Goal: Information Seeking & Learning: Learn about a topic

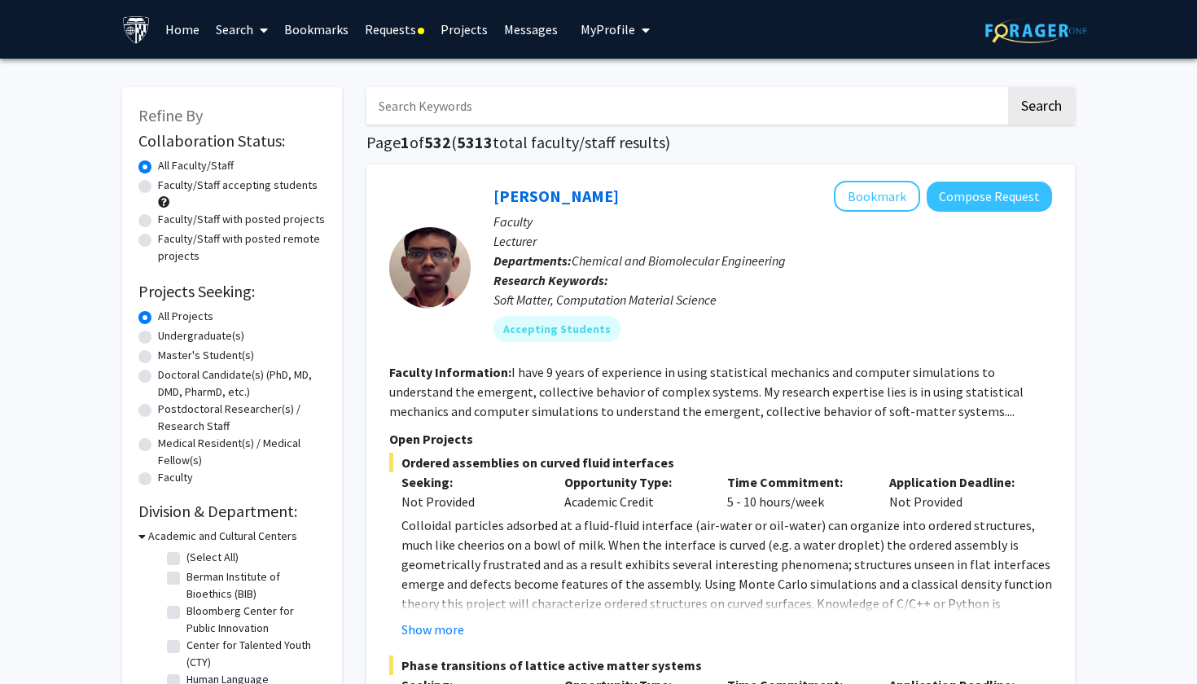
click at [483, 111] on input "Search Keywords" at bounding box center [686, 105] width 639 height 37
click at [1041, 108] on button "Search" at bounding box center [1041, 105] width 67 height 37
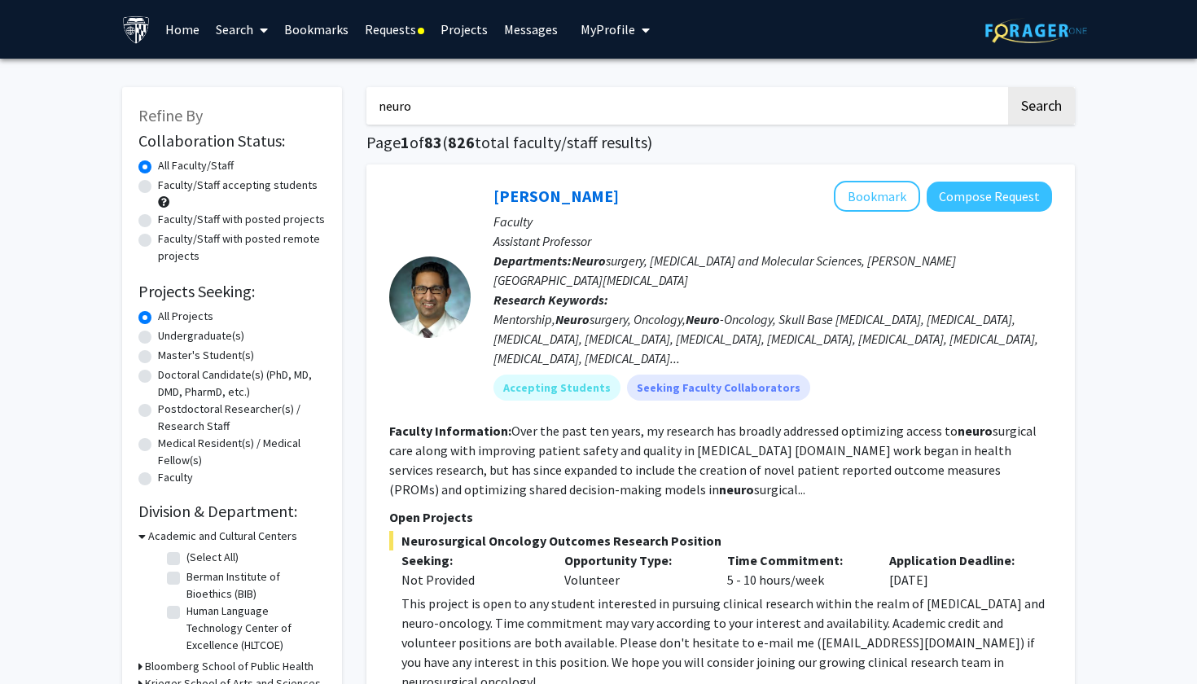
click at [534, 115] on input "neuro" at bounding box center [686, 105] width 639 height 37
type input "ortho"
click at [1041, 108] on button "Search" at bounding box center [1041, 105] width 67 height 37
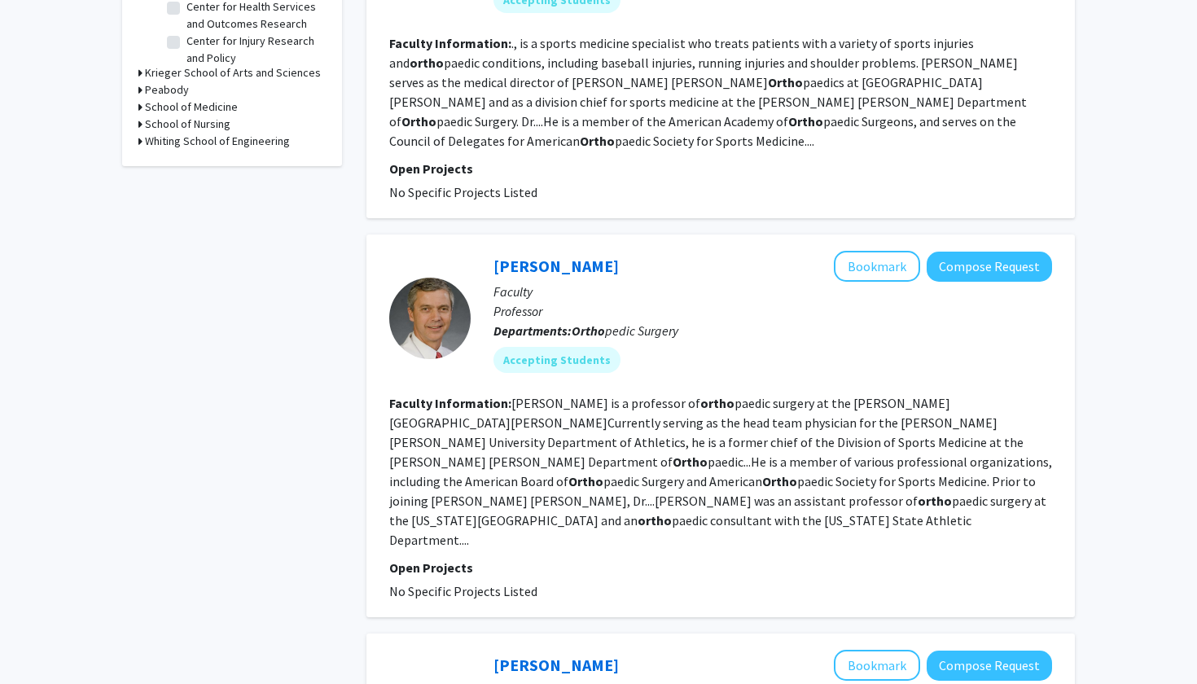
scroll to position [641, 0]
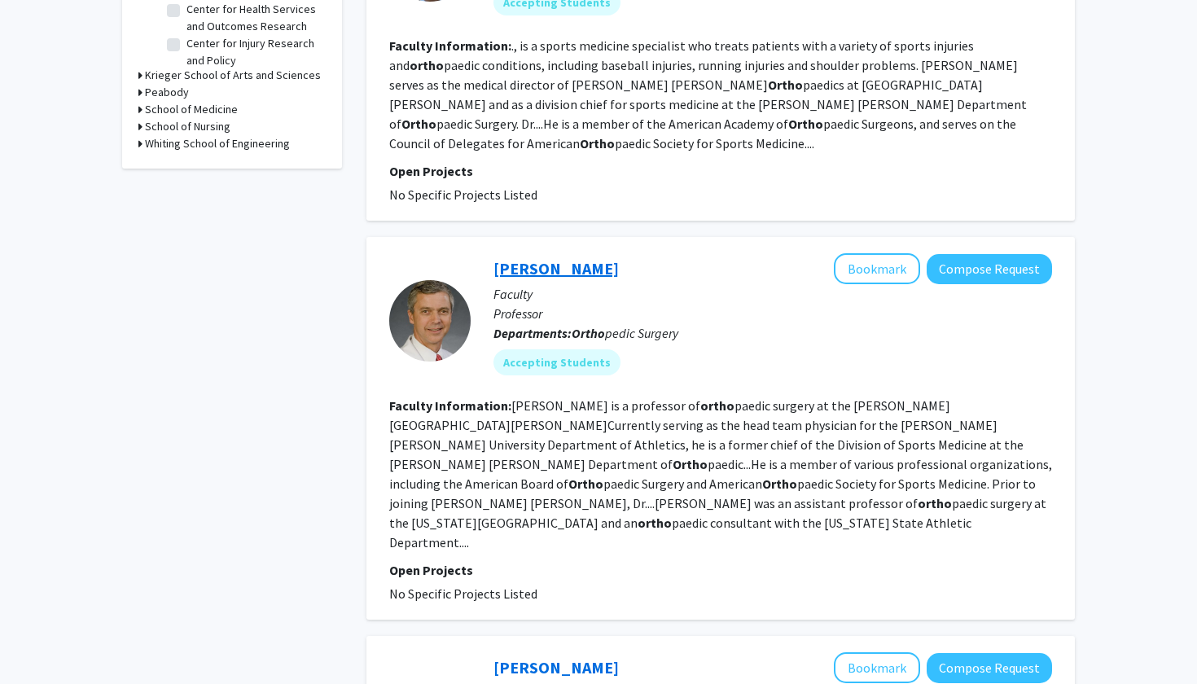
click at [558, 258] on link "[PERSON_NAME]" at bounding box center [556, 268] width 125 height 20
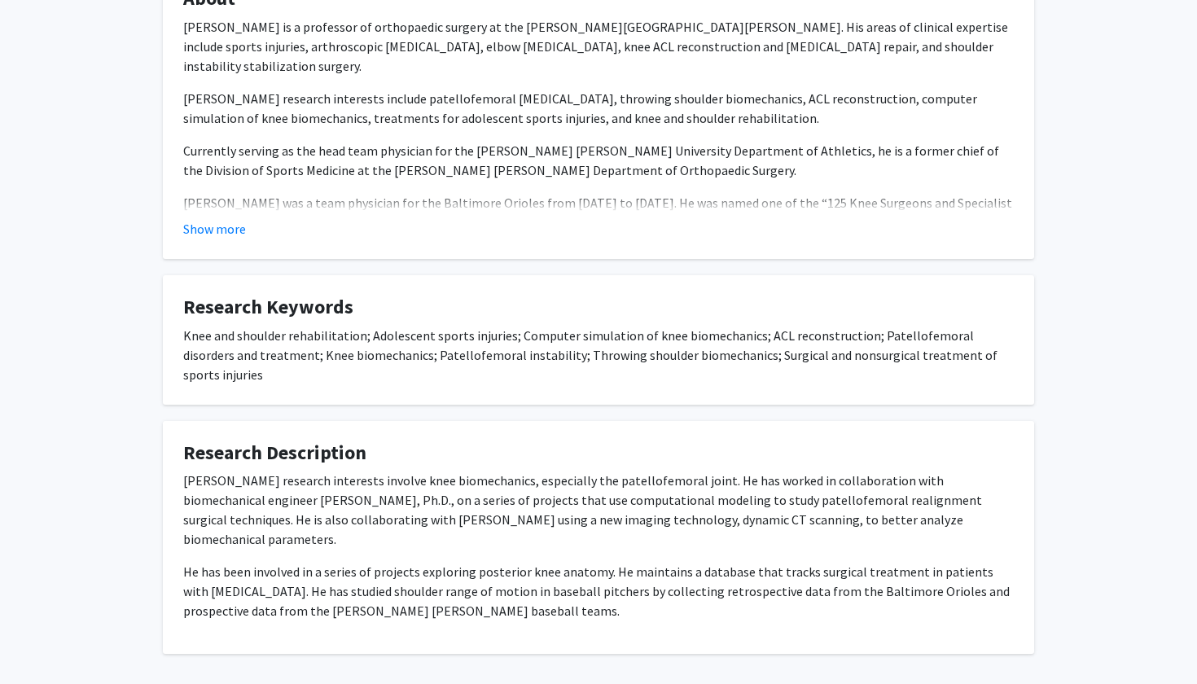
scroll to position [340, 0]
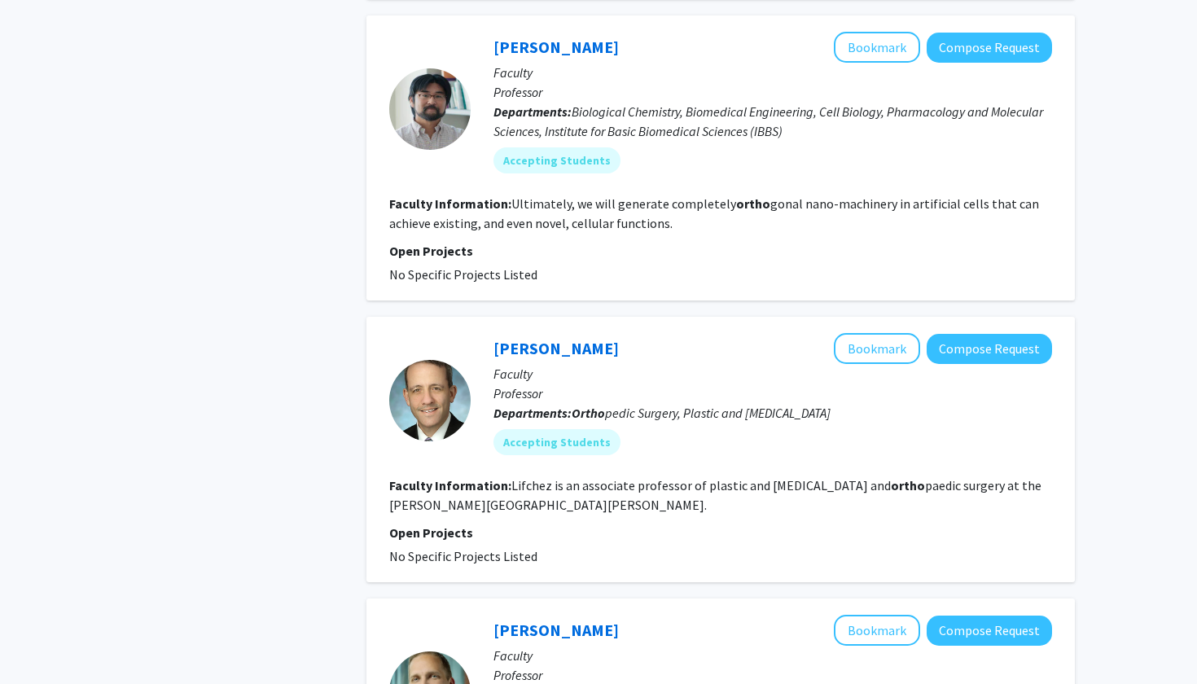
scroll to position [2115, 0]
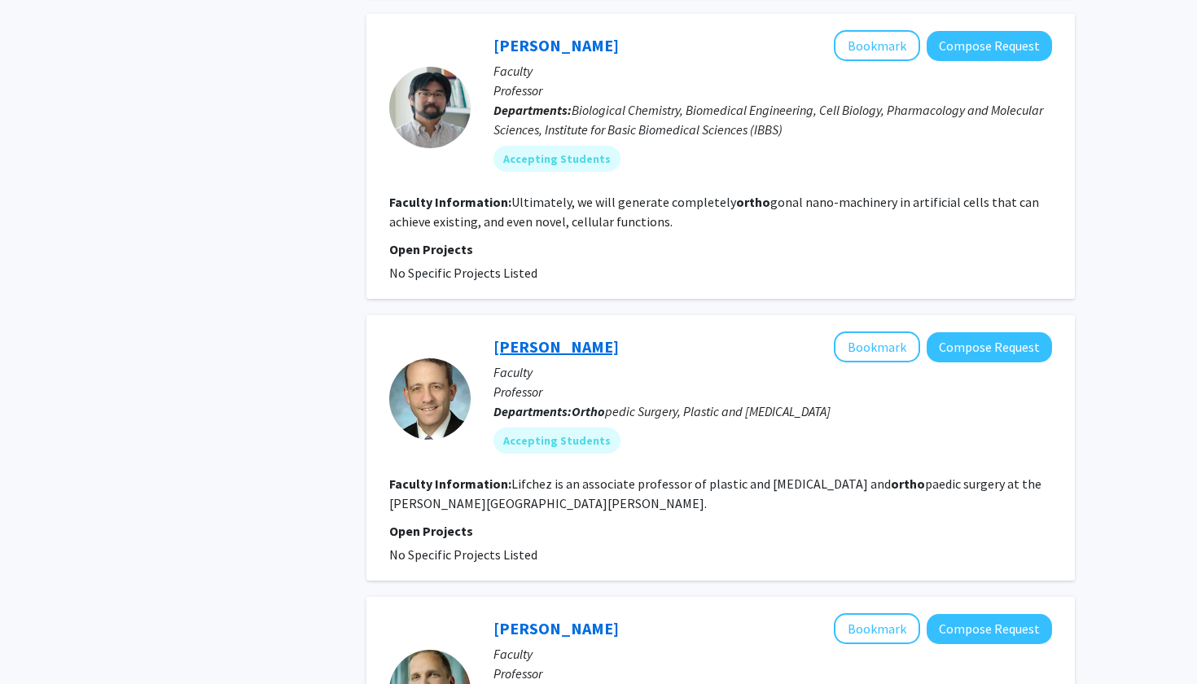
click at [536, 336] on link "[PERSON_NAME]" at bounding box center [556, 346] width 125 height 20
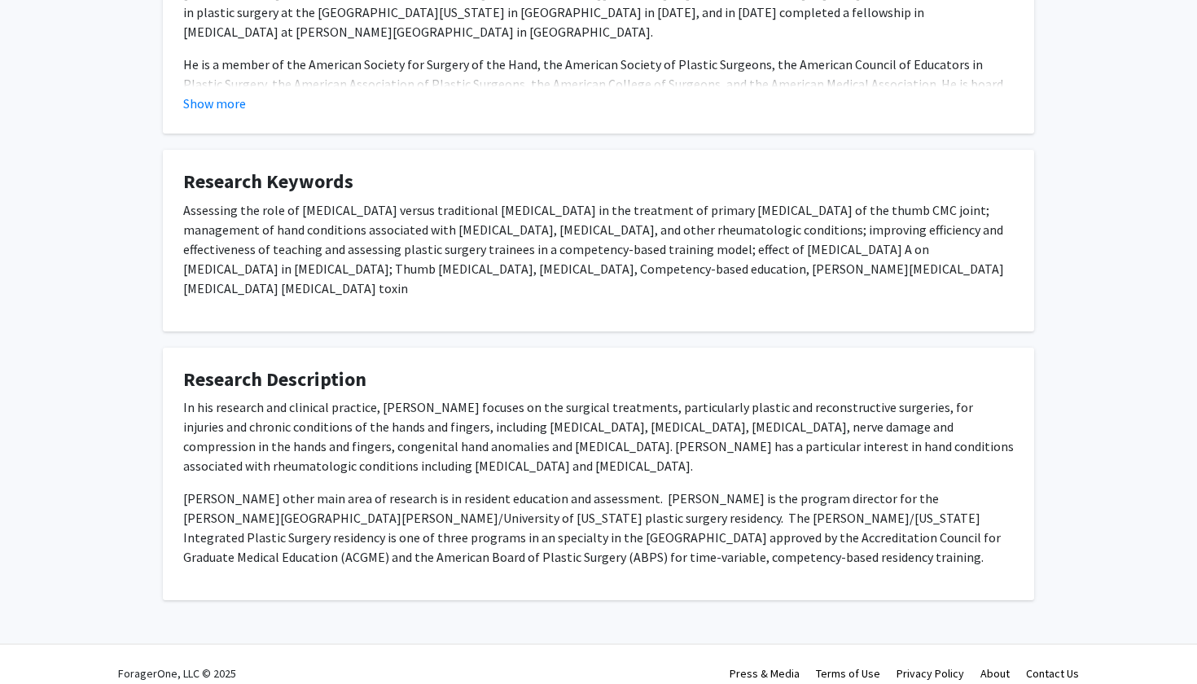
scroll to position [454, 0]
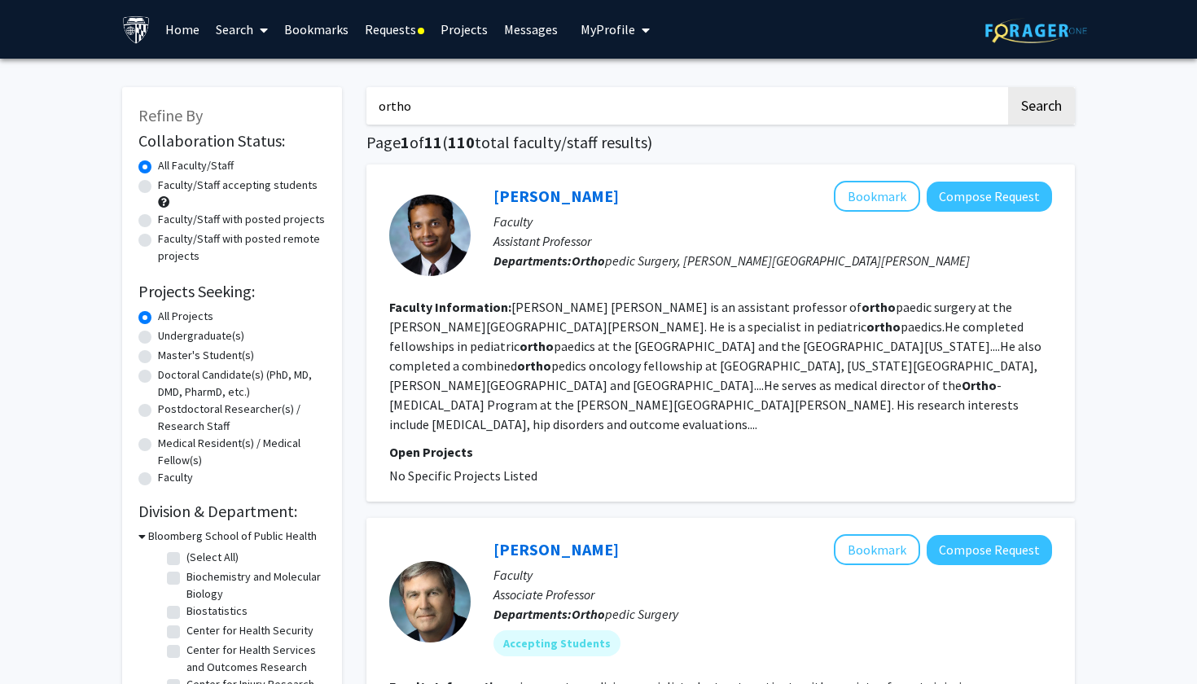
click at [158, 223] on label "Faculty/Staff with posted projects" at bounding box center [241, 219] width 167 height 17
click at [158, 222] on input "Faculty/Staff with posted projects" at bounding box center [163, 216] width 11 height 11
radio input "true"
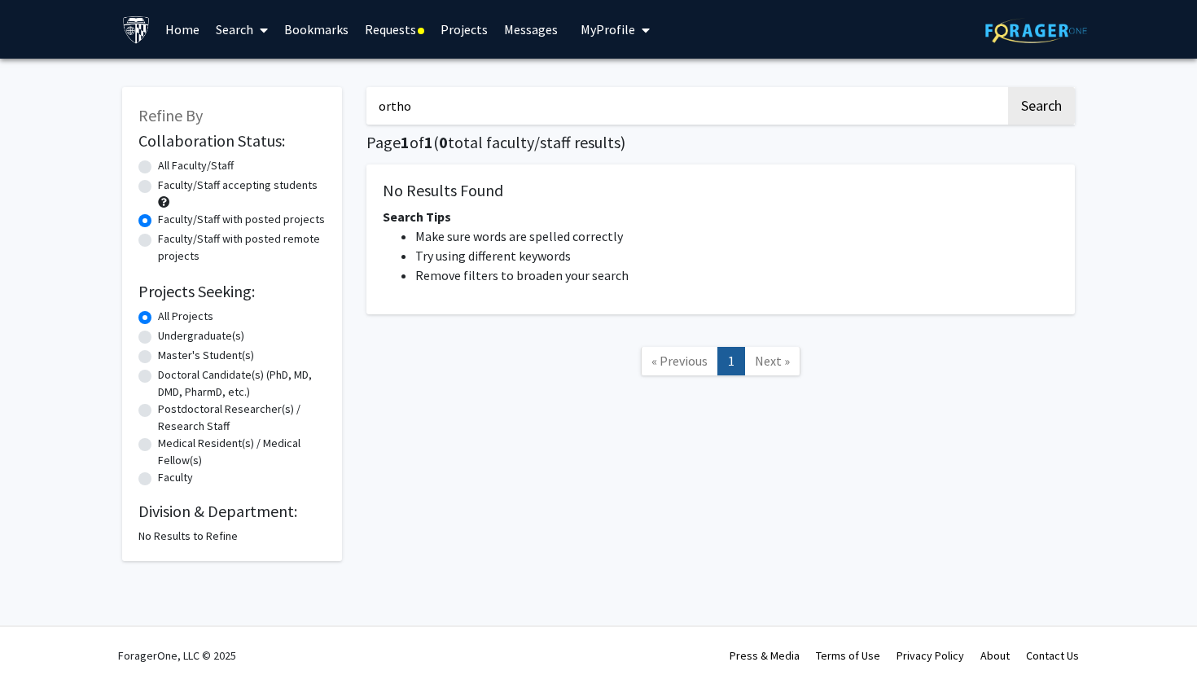
click at [397, 109] on input "ortho" at bounding box center [686, 105] width 639 height 37
click at [1041, 108] on button "Search" at bounding box center [1041, 105] width 67 height 37
radio input "true"
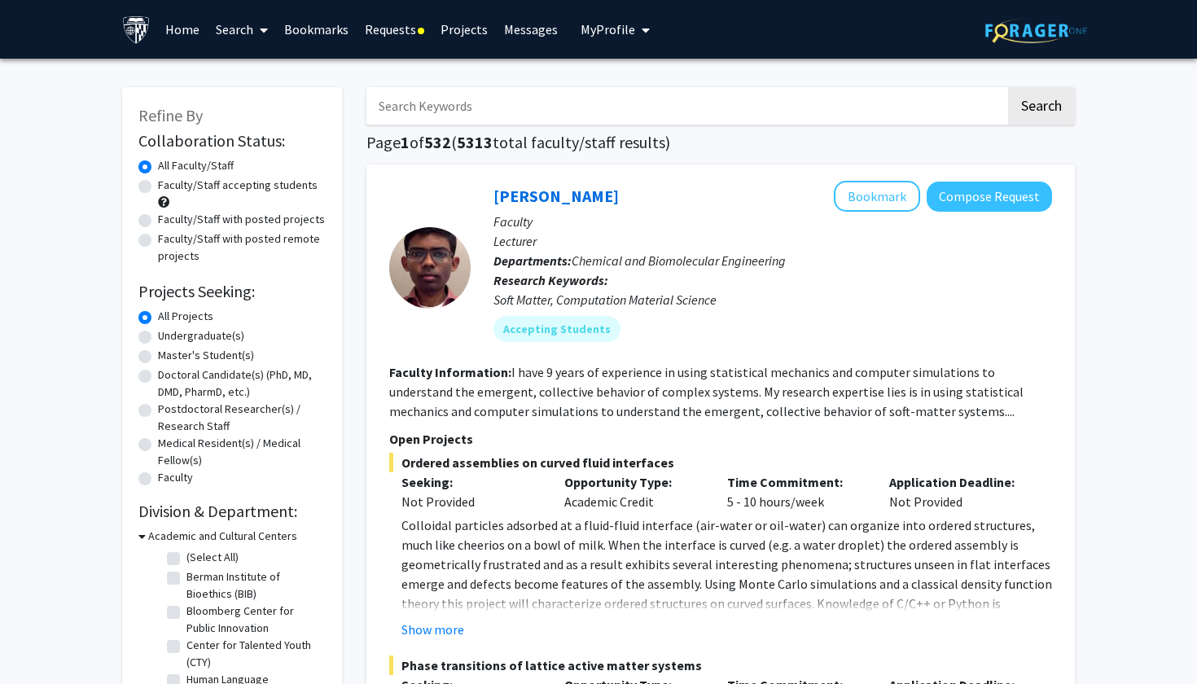
click at [145, 215] on div "Faculty/Staff with posted projects" at bounding box center [231, 221] width 187 height 20
click at [158, 220] on label "Faculty/Staff with posted projects" at bounding box center [241, 219] width 167 height 17
click at [158, 220] on input "Faculty/Staff with posted projects" at bounding box center [163, 216] width 11 height 11
radio input "true"
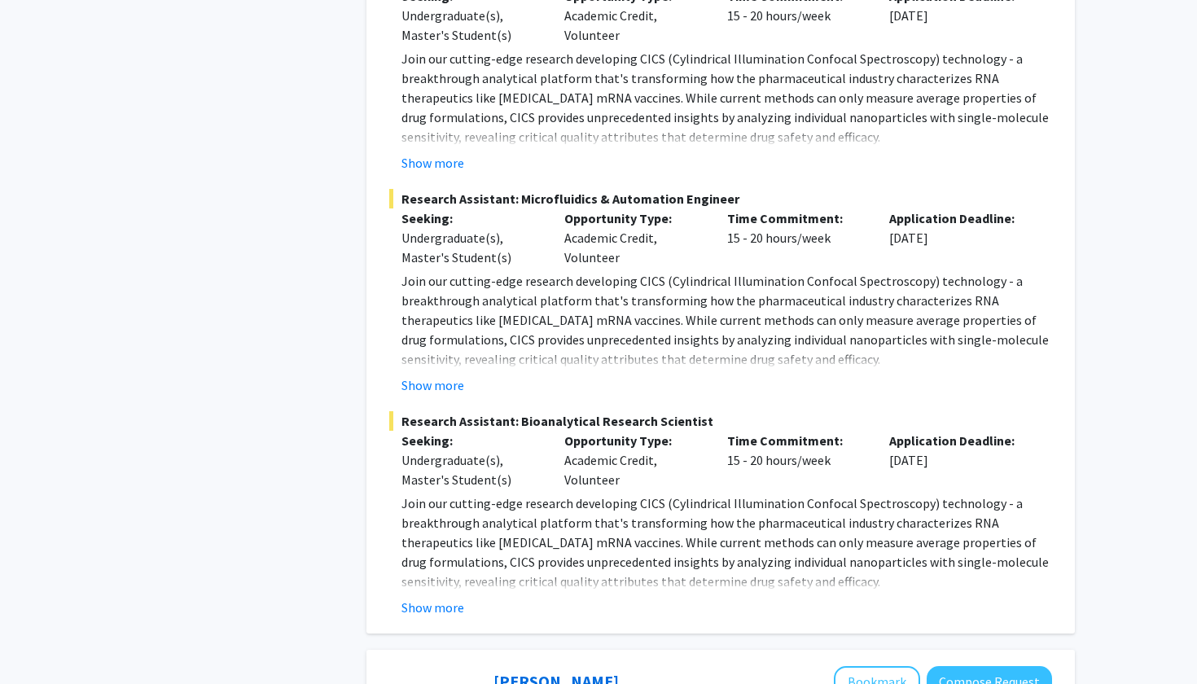
scroll to position [7130, 0]
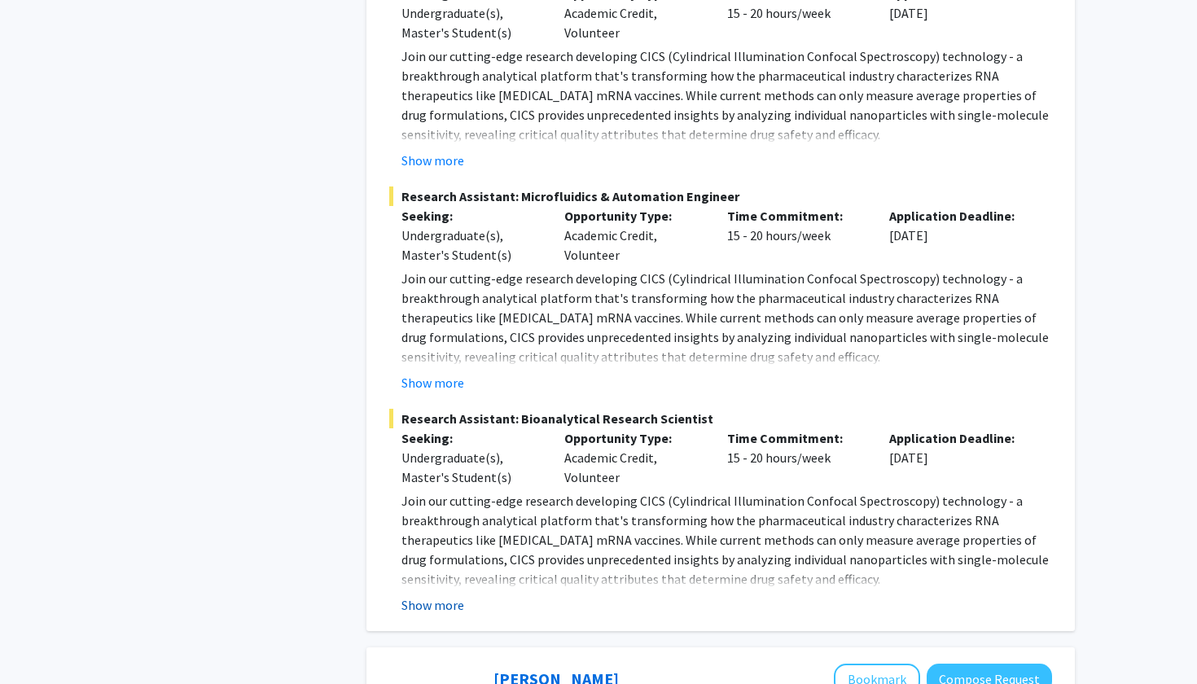
click at [446, 595] on button "Show more" at bounding box center [433, 605] width 63 height 20
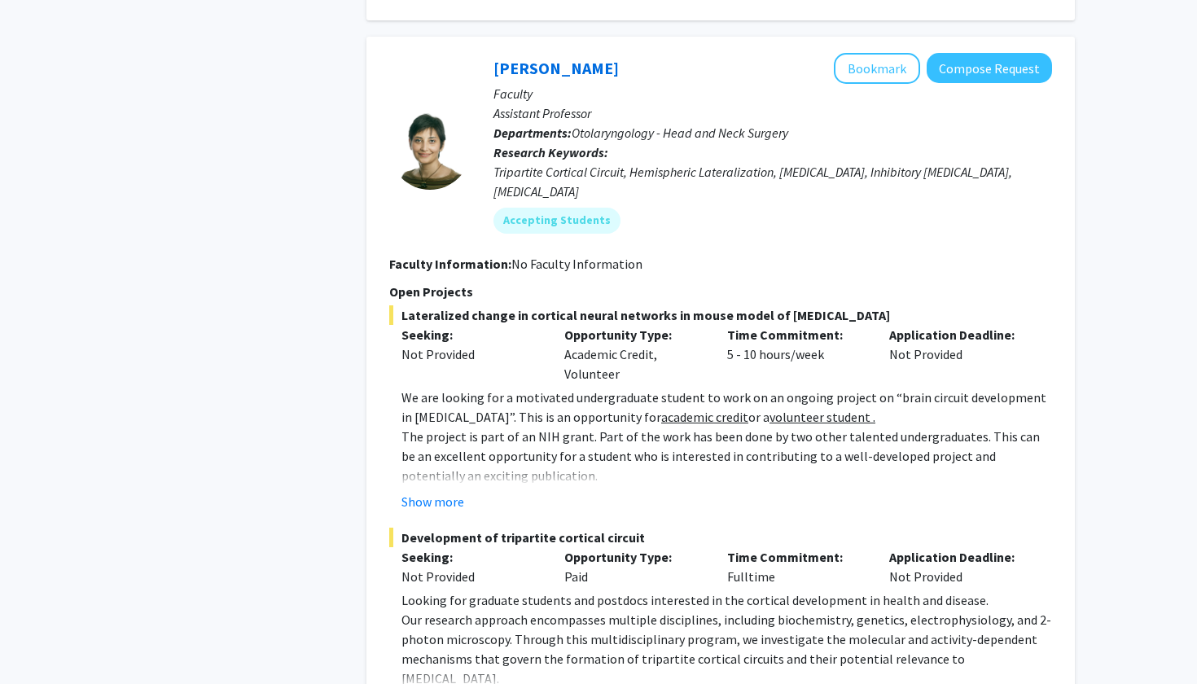
scroll to position [8362, 0]
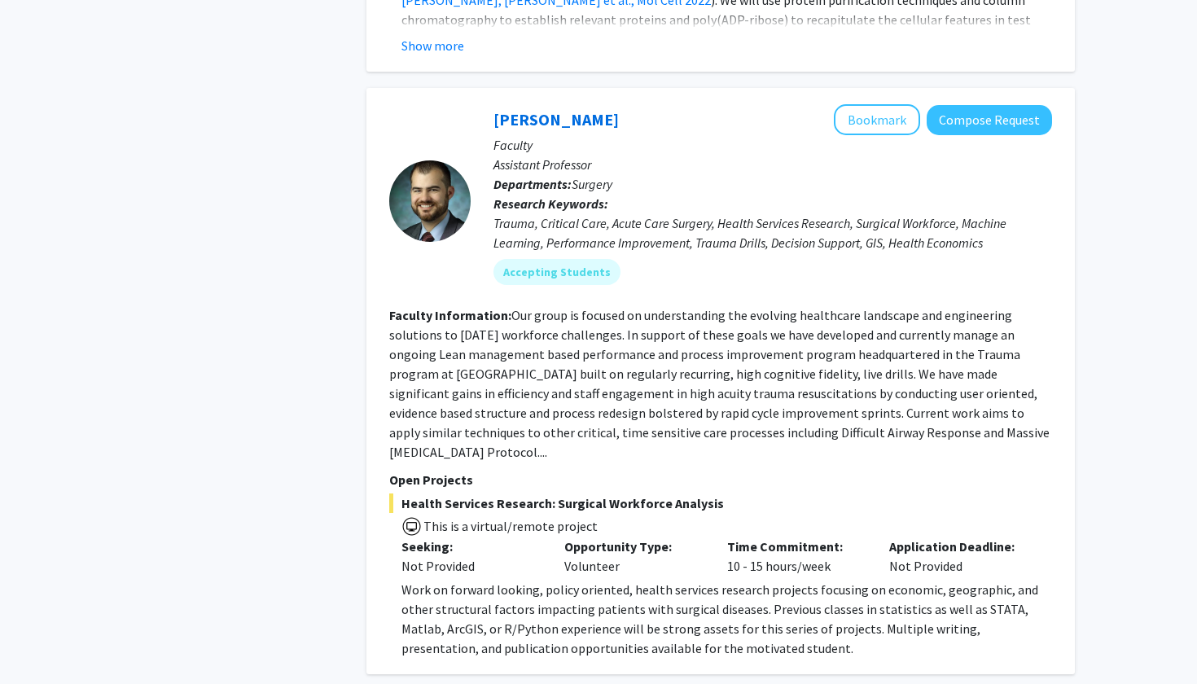
scroll to position [1975, 0]
